Goal: Information Seeking & Learning: Learn about a topic

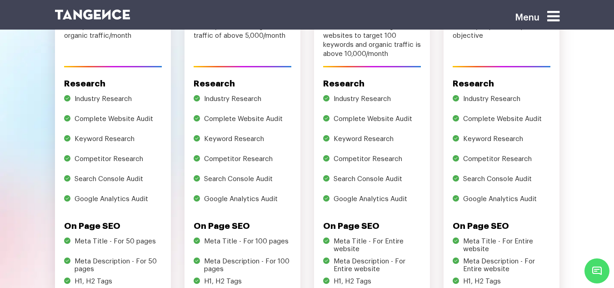
scroll to position [330, 0]
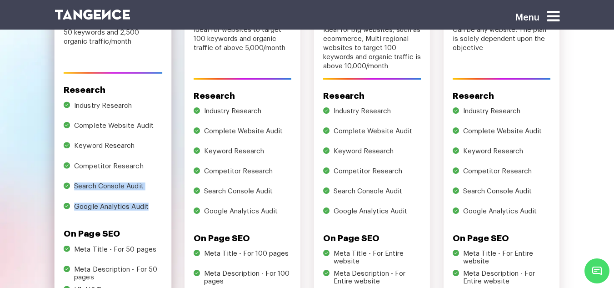
drag, startPoint x: 152, startPoint y: 209, endPoint x: 75, endPoint y: 185, distance: 81.0
click at [75, 185] on ul "Industry Research Complete Website Audit Keyword Research Competitor Research S…" at bounding box center [112, 159] width 99 height 116
copy ul "Search Console Audit Google Analytics Audit"
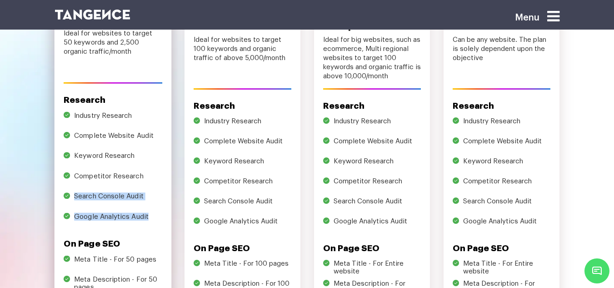
scroll to position [320, 0]
click at [95, 100] on h5 "Research" at bounding box center [112, 100] width 99 height 10
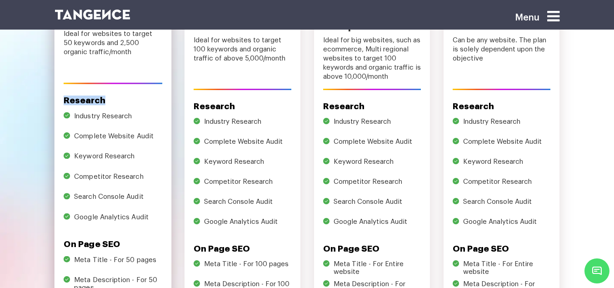
copy h5 "Research"
click at [95, 100] on h5 "Research" at bounding box center [112, 100] width 99 height 10
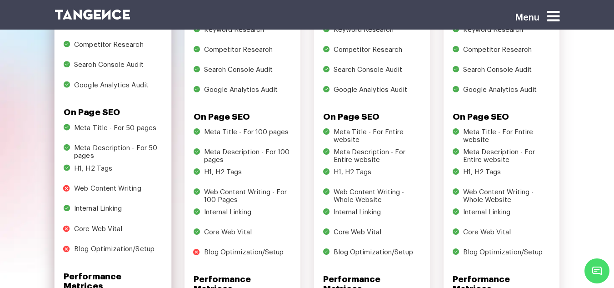
scroll to position [452, 0]
click at [83, 110] on h5 "On Page SEO" at bounding box center [112, 112] width 99 height 10
copy div "On Page SEO"
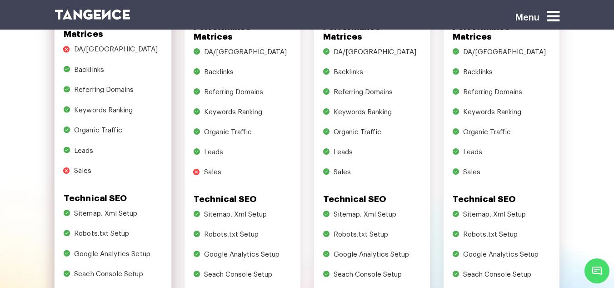
scroll to position [705, 0]
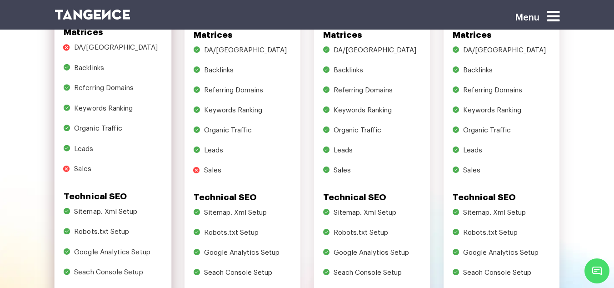
click at [90, 191] on h5 "Technical SEO" at bounding box center [112, 196] width 99 height 10
copy div "Technical SEO"
click at [90, 191] on h5 "Technical SEO" at bounding box center [112, 196] width 99 height 10
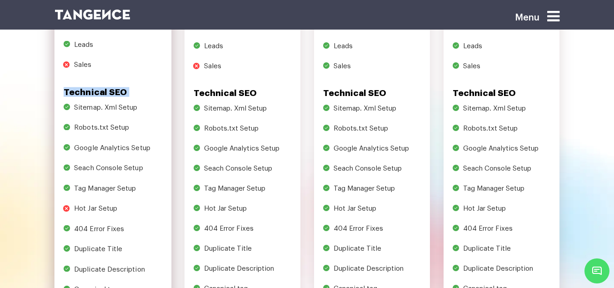
scroll to position [809, 0]
click at [117, 144] on li "Google Analytics Setup" at bounding box center [118, 151] width 88 height 15
click at [143, 164] on li "Seach Console Setup" at bounding box center [118, 171] width 88 height 15
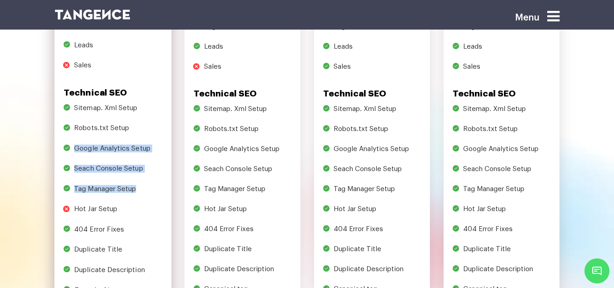
drag, startPoint x: 140, startPoint y: 183, endPoint x: 74, endPoint y: 141, distance: 79.0
click at [74, 141] on ul "Sitemap. Xml Setup Robots.txt Setup Google Analytics Setup Seach Console Setup …" at bounding box center [112, 273] width 99 height 338
copy ul "Google Analytics Setup Seach Console Setup Tag Manager Setup"
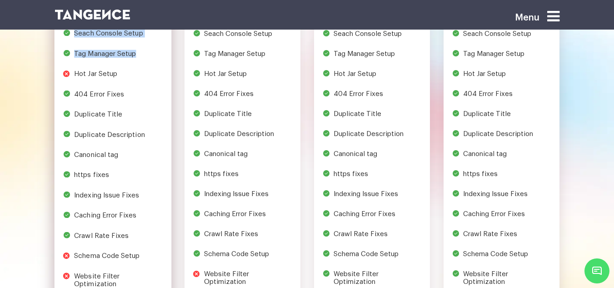
scroll to position [962, 0]
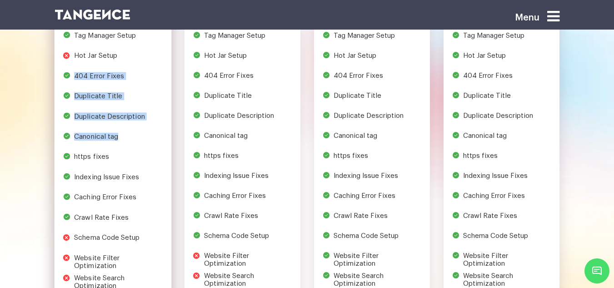
drag, startPoint x: 75, startPoint y: 67, endPoint x: 132, endPoint y: 120, distance: 78.5
click at [132, 120] on ul "Sitemap. Xml Setup Robots.txt Setup Google Analytics Setup Seach Console Setup …" at bounding box center [112, 119] width 99 height 338
copy ul "404 Error Fixes Duplicate Title Duplicate Description Canonical tag"
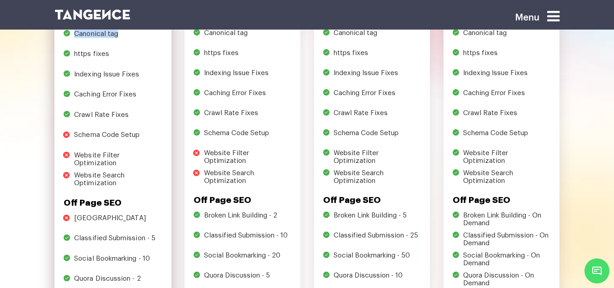
scroll to position [1066, 0]
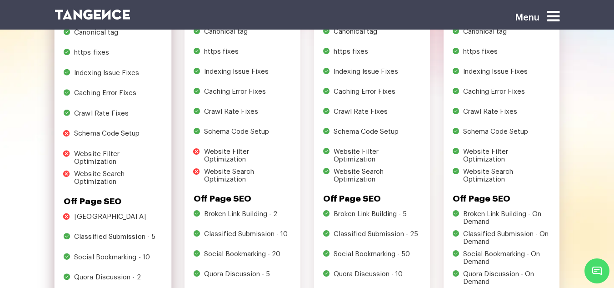
click at [82, 69] on li "Indexing Issue Fixes" at bounding box center [118, 76] width 88 height 15
copy ul "Indexing Issue Fixes"
click at [82, 69] on li "Indexing Issue Fixes" at bounding box center [118, 76] width 88 height 15
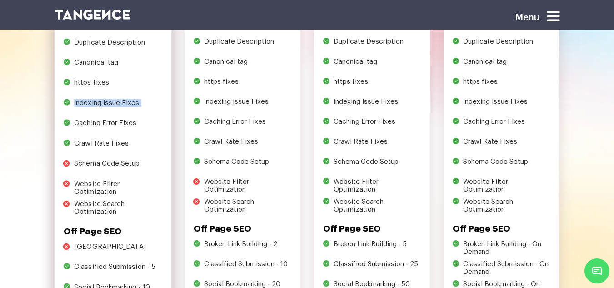
scroll to position [1035, 0]
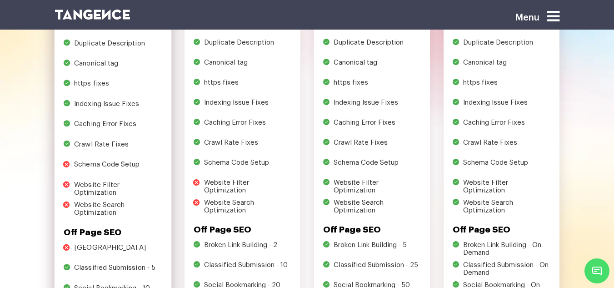
click at [78, 80] on li "https fixes" at bounding box center [118, 87] width 88 height 15
copy ul "https fixes"
click at [78, 80] on li "https fixes" at bounding box center [118, 87] width 88 height 15
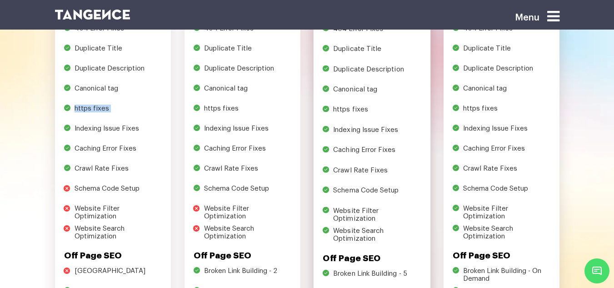
scroll to position [966, 0]
